Goal: Information Seeking & Learning: Learn about a topic

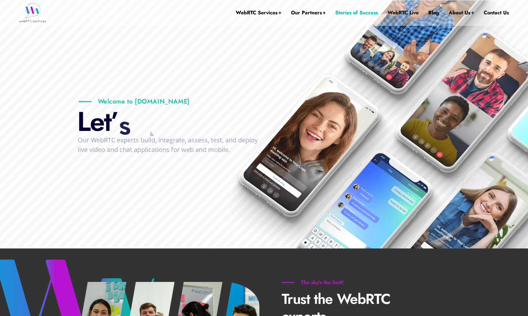
click at [345, 15] on link "Stories of Success" at bounding box center [356, 12] width 43 height 25
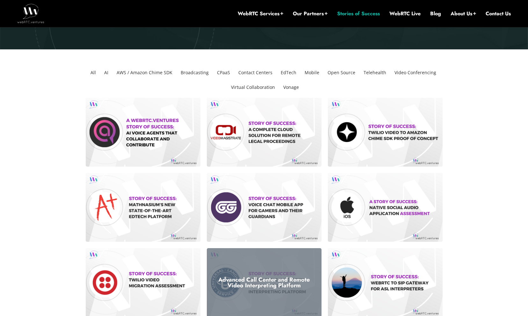
scroll to position [128, 0]
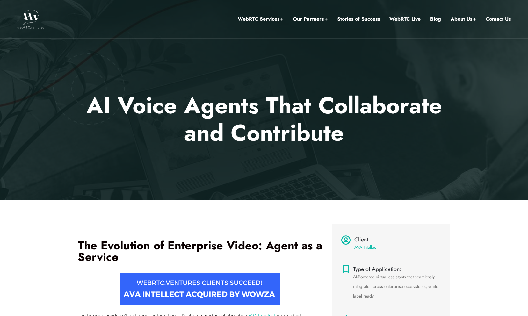
click at [122, 103] on p "AI Voice Agents That Collaborate and Contribute ." at bounding box center [263, 119] width 373 height 55
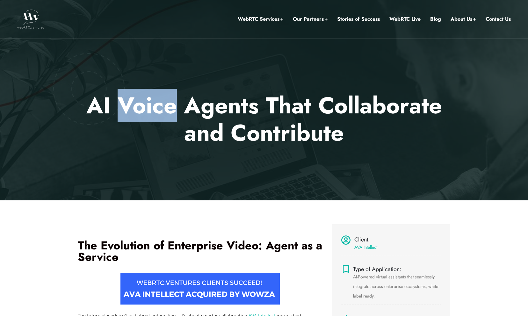
click at [122, 103] on p "AI Voice Agents That Collaborate and Contribute ." at bounding box center [263, 119] width 373 height 55
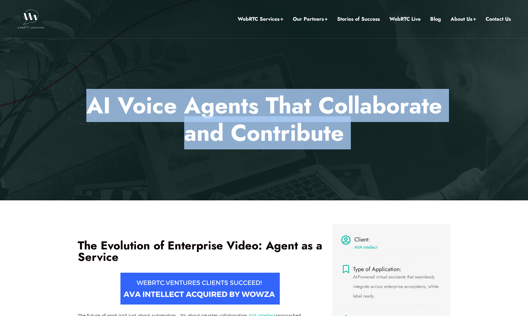
click at [122, 103] on p "AI Voice Agents That Collaborate and Contribute ." at bounding box center [263, 119] width 373 height 55
copy div "AI Voice Agents That Collaborate and Contribute . Home AI Voice Agents That Col…"
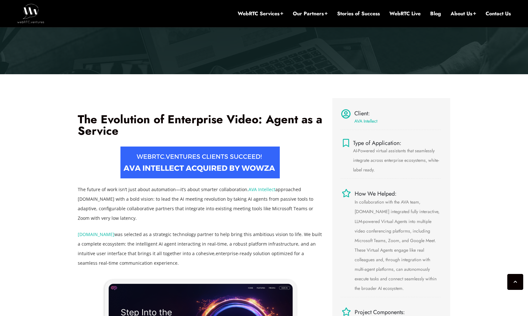
scroll to position [167, 0]
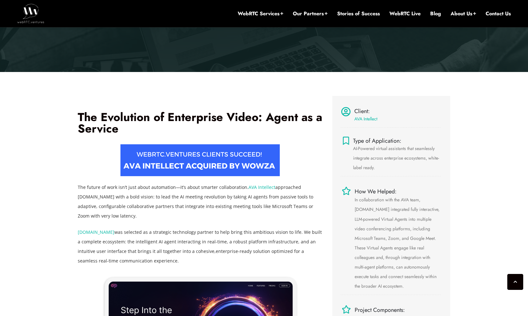
click at [354, 148] on span "AI-Powered virtual assistants that seamlessly integrate across enterprise ecosy…" at bounding box center [396, 157] width 86 height 25
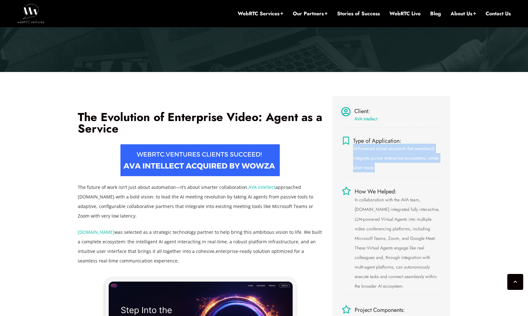
click at [354, 148] on span "AI-Powered virtual assistants that seamlessly integrate across enterprise ecosy…" at bounding box center [396, 157] width 86 height 25
copy div "AI-Powered virtual assistants that seamlessly integrate across enterprise ecosy…"
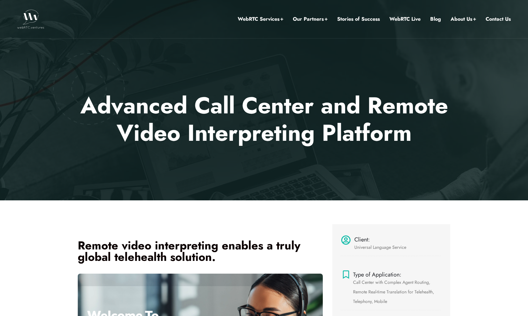
click at [249, 120] on p "Advanced Call Center and Remote Video Interpreting Platform ." at bounding box center [263, 119] width 373 height 55
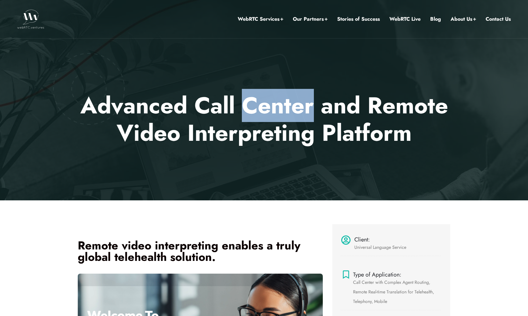
click at [249, 120] on p "Advanced Call Center and Remote Video Interpreting Platform ." at bounding box center [263, 119] width 373 height 55
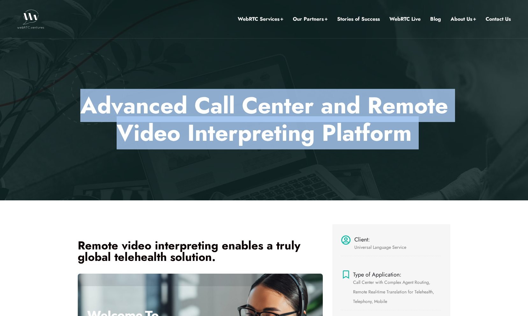
click at [249, 120] on p "Advanced Call Center and Remote Video Interpreting Platform ." at bounding box center [263, 119] width 373 height 55
copy div "Advanced Call Center and Remote Video Interpreting Platform . Home Advanced Cal…"
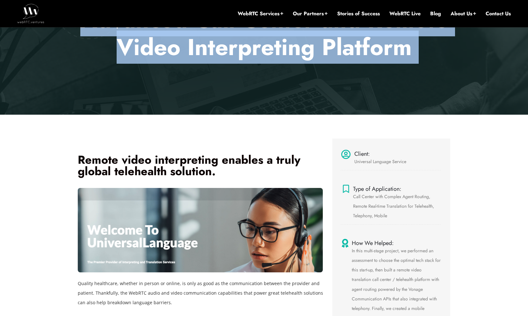
scroll to position [136, 0]
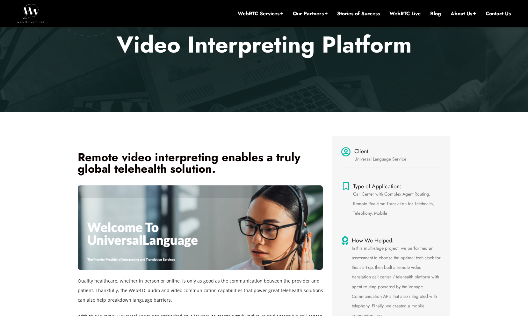
click at [375, 215] on span "Call Center with Complex Agent Routing, Remote Real-time Translation for Telehe…" at bounding box center [393, 203] width 81 height 25
drag, startPoint x: 375, startPoint y: 215, endPoint x: 373, endPoint y: 211, distance: 4.7
click at [373, 211] on span "Call Center with Complex Agent Routing, Remote Real-time Translation for Telehe…" at bounding box center [393, 203] width 81 height 25
copy div "Call Center with Complex Agent Routing, Remote Real-time Translation for Telehe…"
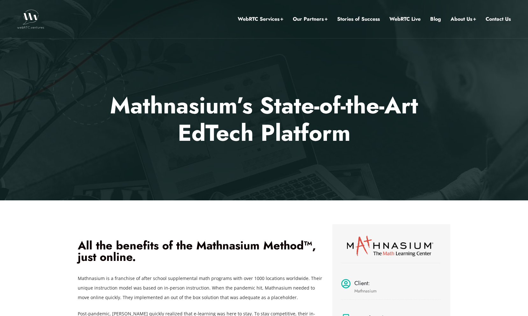
click at [236, 112] on p "Mathnasium’s State-of-the-Art EdTech Platform ." at bounding box center [263, 119] width 373 height 55
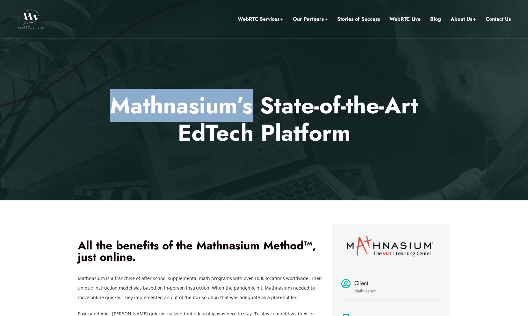
click at [236, 112] on p "Mathnasium’s State-of-the-Art EdTech Platform ." at bounding box center [263, 119] width 373 height 55
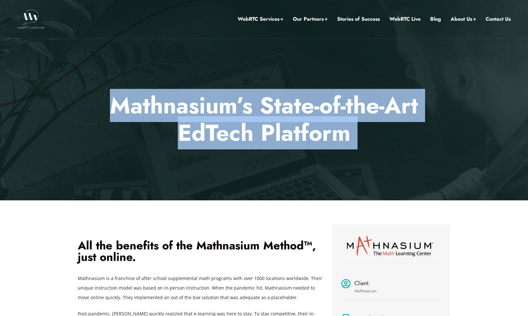
click at [236, 112] on p "Mathnasium’s State-of-the-Art EdTech Platform ." at bounding box center [263, 119] width 373 height 55
copy div "Mathnasium’s State-of-the-Art EdTech Platform . Home Mathnasium’s State-of-the-…"
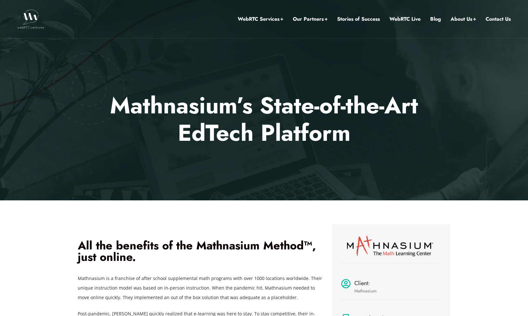
click at [89, 252] on h2 "All the benefits of the Mathnasium Method™, just online." at bounding box center [200, 251] width 245 height 23
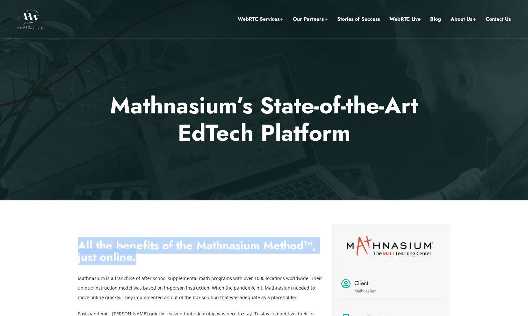
click at [89, 252] on h2 "All the benefits of the Mathnasium Method™, just online." at bounding box center [200, 251] width 245 height 23
copy div "All the benefits of the Mathnasium Method™, just online."
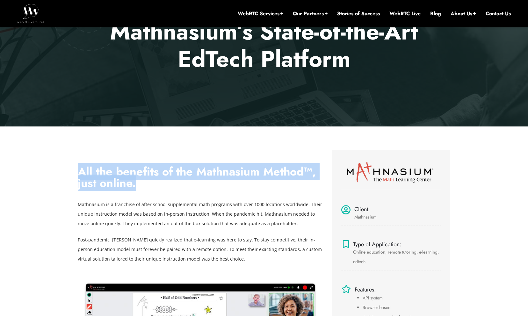
scroll to position [125, 0]
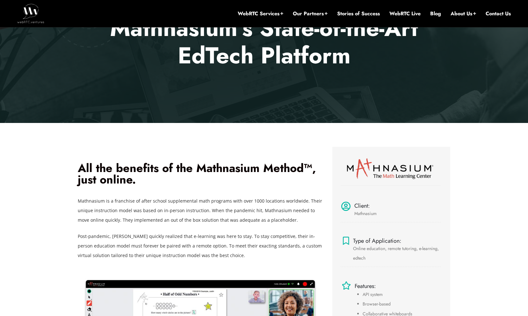
click at [236, 54] on p "Mathnasium’s State-of-the-Art EdTech Platform ." at bounding box center [263, 41] width 373 height 55
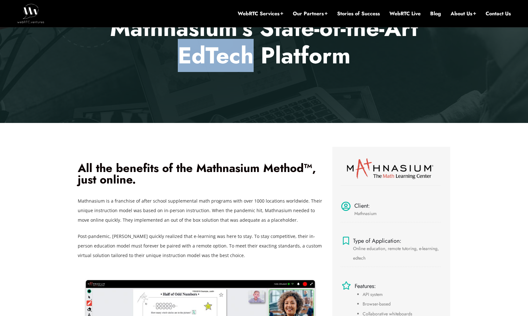
click at [236, 54] on p "Mathnasium’s State-of-the-Art EdTech Platform ." at bounding box center [263, 41] width 373 height 55
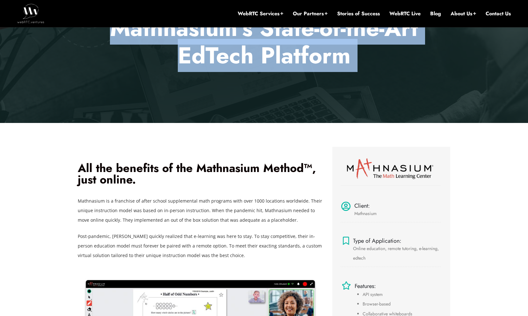
click at [236, 54] on p "Mathnasium’s State-of-the-Art EdTech Platform ." at bounding box center [263, 41] width 373 height 55
copy div "Mathnasium’s State-of-the-Art EdTech Platform . Home Mathnasium’s State-of-the-…"
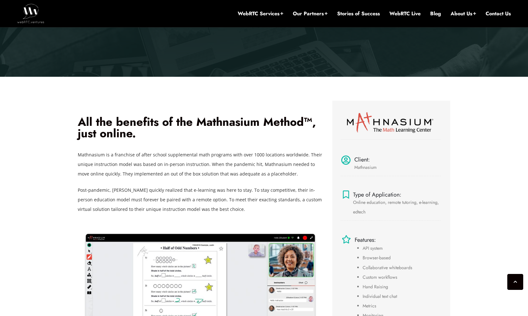
scroll to position [172, 0]
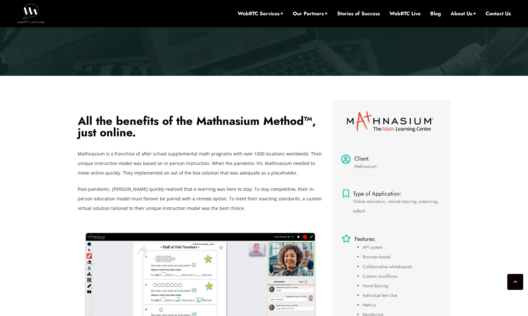
click at [363, 205] on p "Online education, remote tutoring, e-learning, edtech" at bounding box center [397, 206] width 88 height 19
copy div "Online education, remote tutoring, e-learning, edtech"
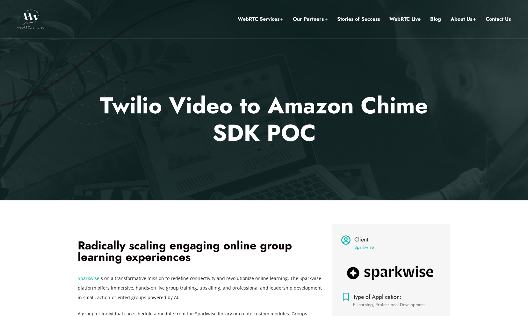
click at [228, 118] on p "Twilio Video to Amazon Chime SDK POC ." at bounding box center [263, 119] width 373 height 55
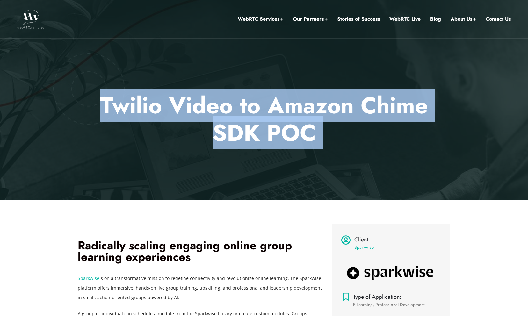
click at [228, 118] on p "Twilio Video to Amazon Chime SDK POC ." at bounding box center [263, 119] width 373 height 55
copy div "Twilio Video to Amazon Chime SDK POC . Home Twilio Video to Amazon Chime SDK POC"
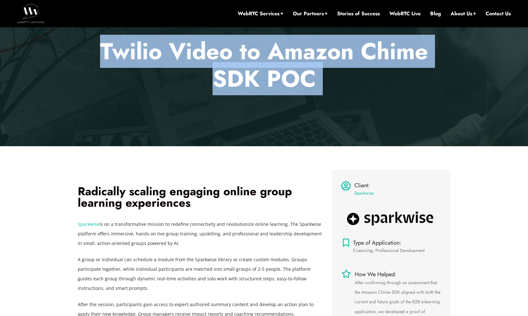
scroll to position [101, 0]
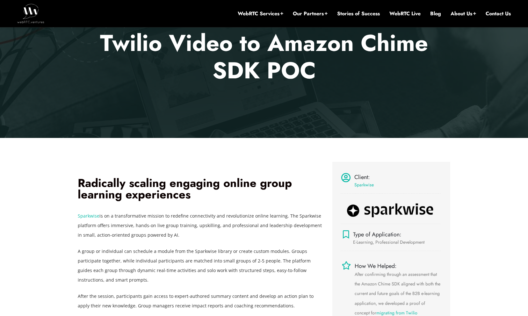
click at [374, 243] on span "E-Learning, Professional Development" at bounding box center [388, 242] width 71 height 6
copy div "E-Learning, Professional Development"
